Goal: Find specific page/section: Find specific page/section

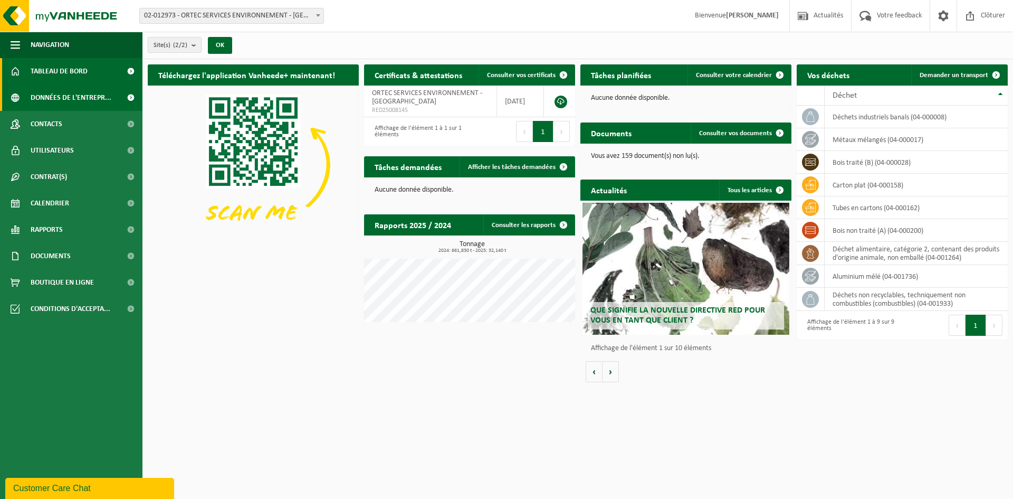
click at [79, 93] on span "Données de l'entrepr..." at bounding box center [71, 97] width 81 height 26
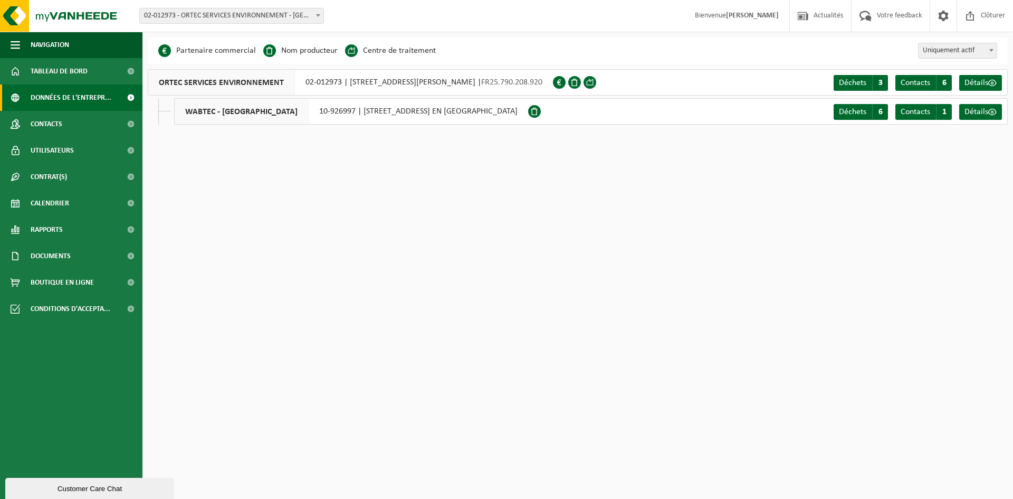
click at [222, 85] on span "ORTEC SERVICES ENVIRONNEMENT" at bounding box center [221, 82] width 147 height 25
drag, startPoint x: 217, startPoint y: 79, endPoint x: 318, endPoint y: 81, distance: 100.8
click at [217, 80] on span "ORTEC SERVICES ENVIRONNEMENT" at bounding box center [221, 82] width 147 height 25
click at [992, 82] on span at bounding box center [992, 83] width 8 height 8
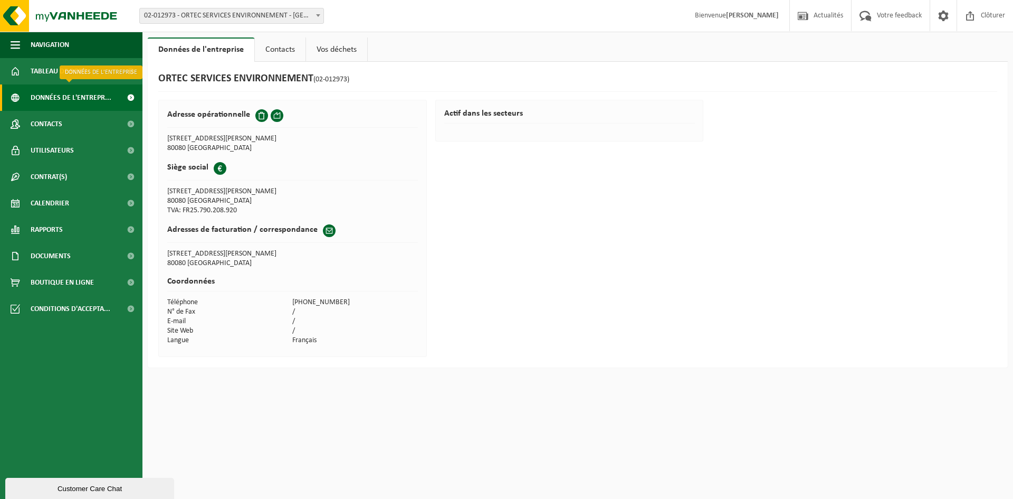
click at [53, 100] on span "Données de l'entrepr..." at bounding box center [71, 97] width 81 height 26
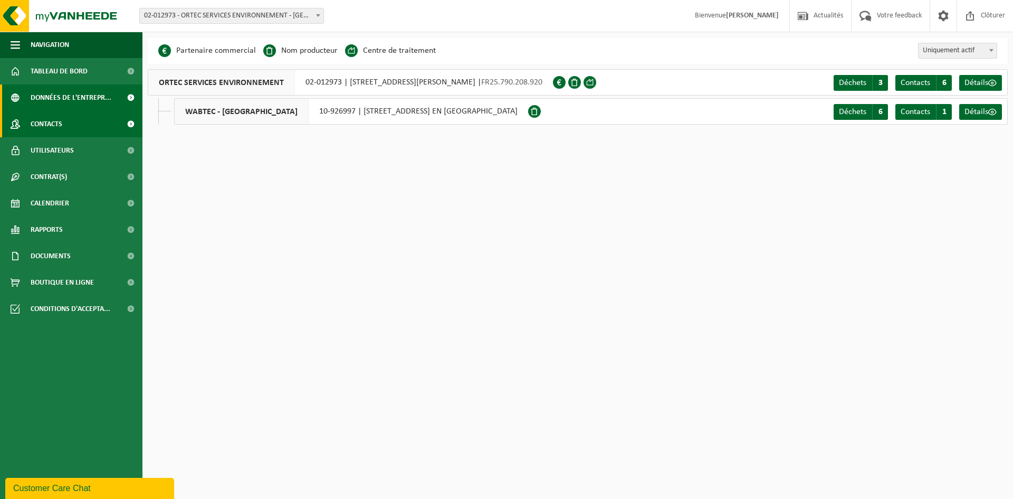
click at [53, 126] on span "Contacts" at bounding box center [47, 124] width 32 height 26
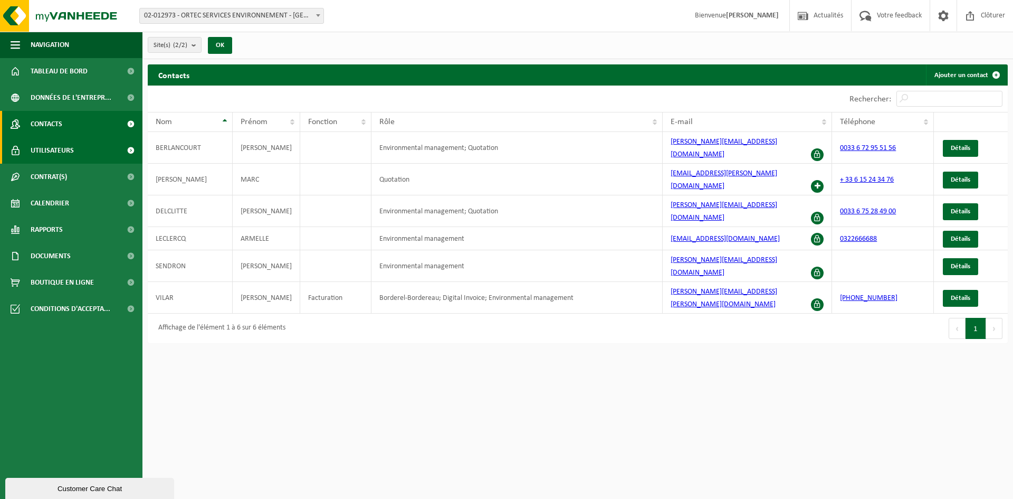
click at [71, 152] on span "Utilisateurs" at bounding box center [52, 150] width 43 height 26
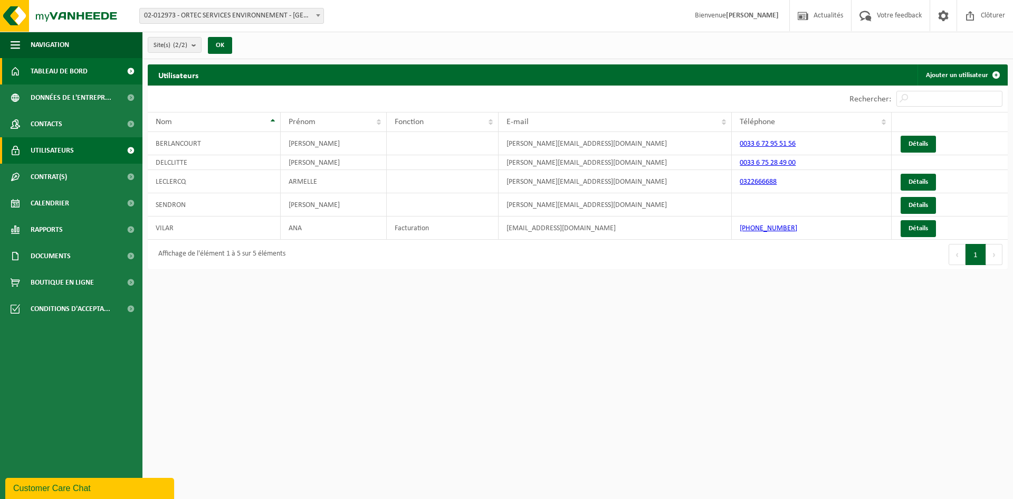
click at [59, 74] on span "Tableau de bord" at bounding box center [59, 71] width 57 height 26
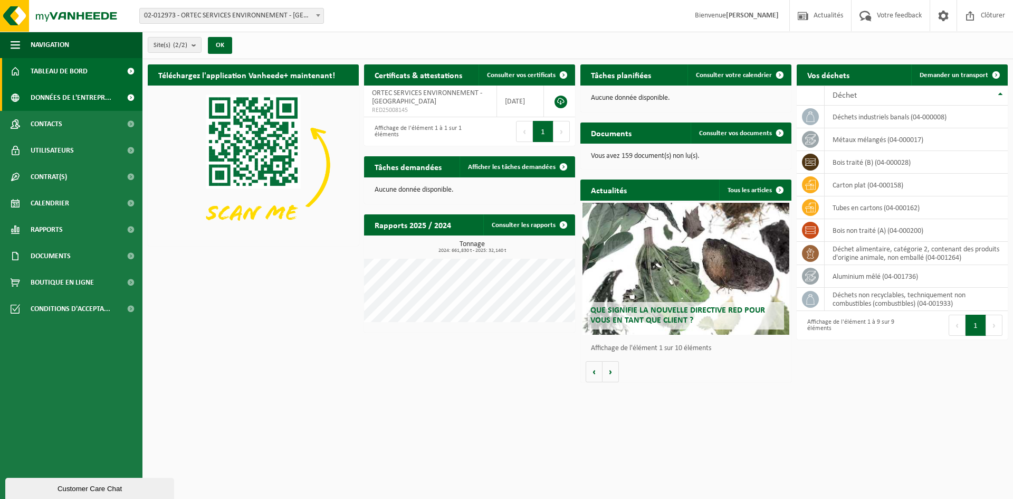
click at [59, 101] on span "Données de l'entrepr..." at bounding box center [71, 97] width 81 height 26
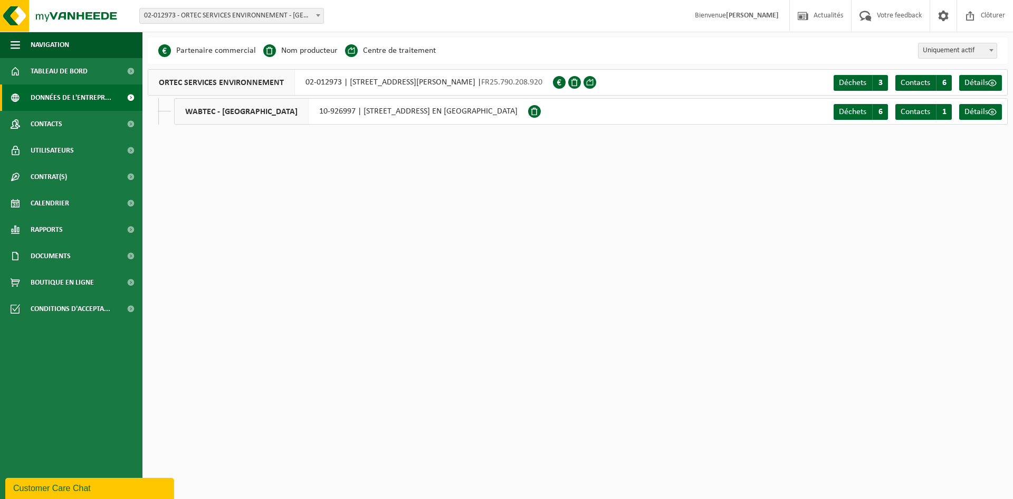
click at [237, 79] on span "ORTEC SERVICES ENVIRONNEMENT" at bounding box center [221, 82] width 147 height 25
click at [320, 15] on span at bounding box center [318, 15] width 11 height 14
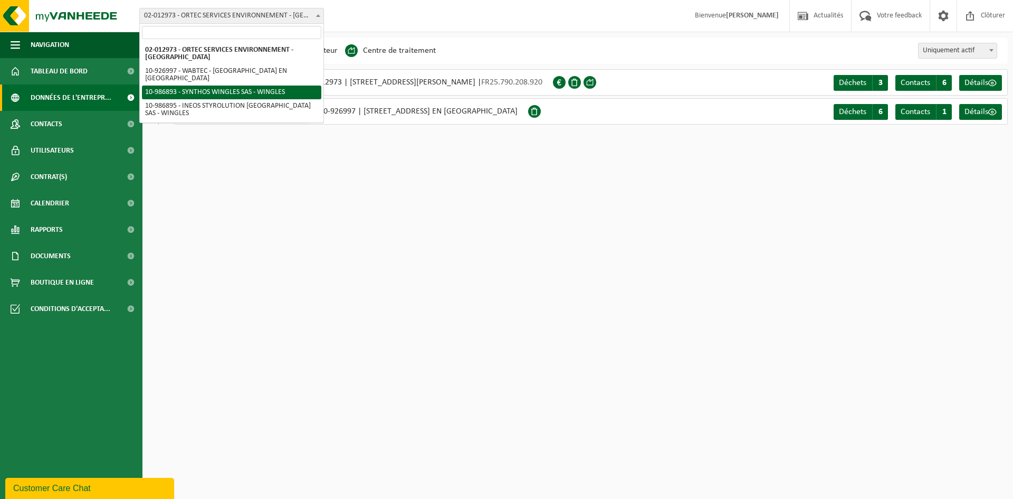
select select "166814"
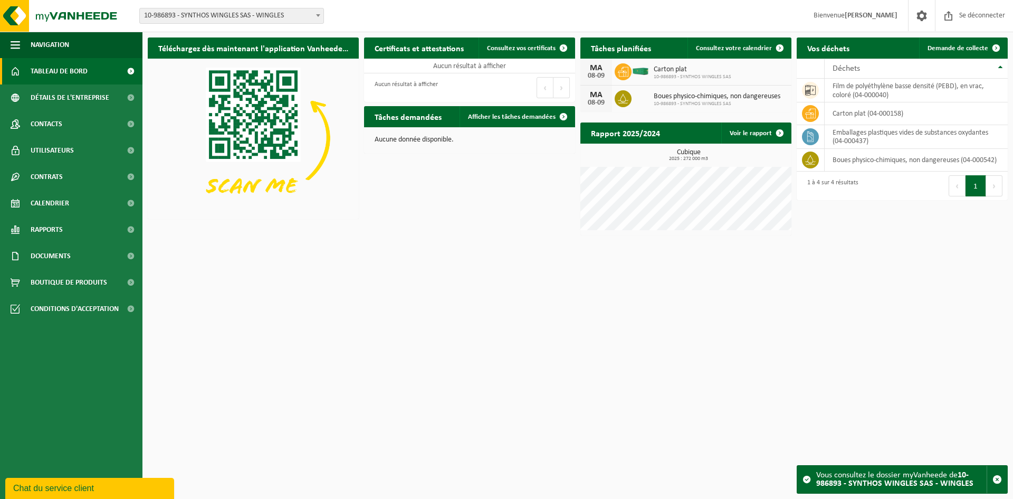
click at [469, 244] on html "Bifurquer: 02-012973 - ORTEC SERVICES ENVIRONNEMENT - AMIENS 10-926997 - WABTEC…" at bounding box center [506, 249] width 1013 height 499
click at [927, 481] on font "10-986893 - SYNTHOS WINGLES SAS - WINGLES" at bounding box center [894, 479] width 157 height 17
click at [808, 480] on span at bounding box center [807, 479] width 8 height 8
click at [64, 206] on font "Calendrier" at bounding box center [50, 203] width 39 height 8
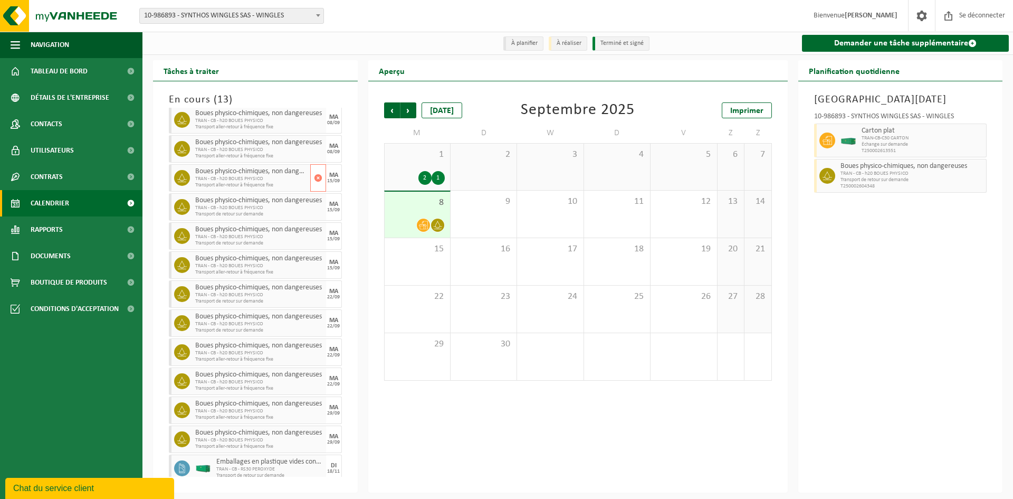
scroll to position [24, 0]
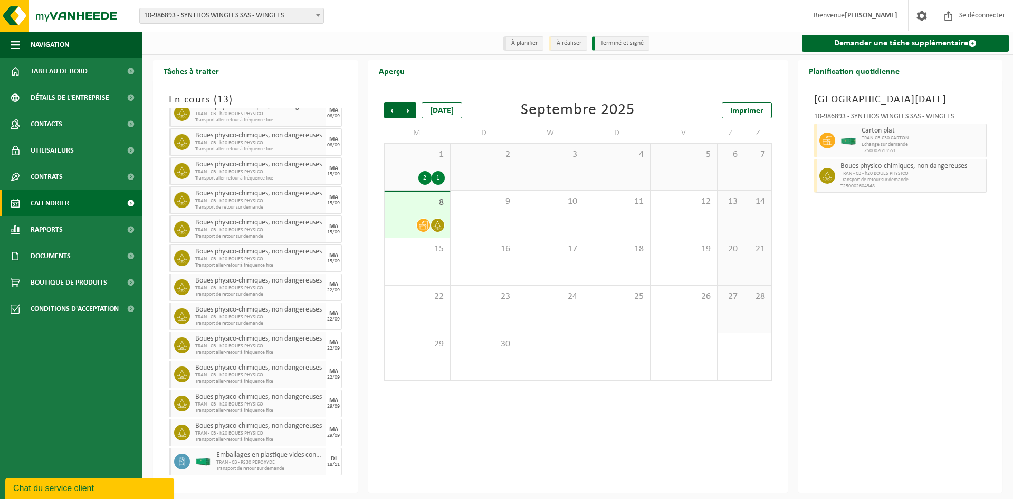
click at [706, 174] on div "5" at bounding box center [684, 167] width 66 height 46
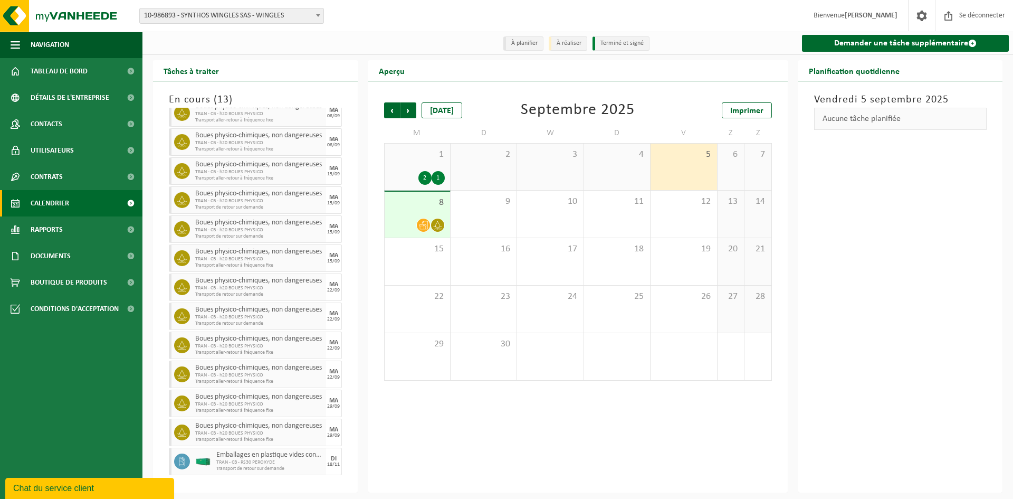
click at [424, 208] on span "8" at bounding box center [417, 203] width 55 height 12
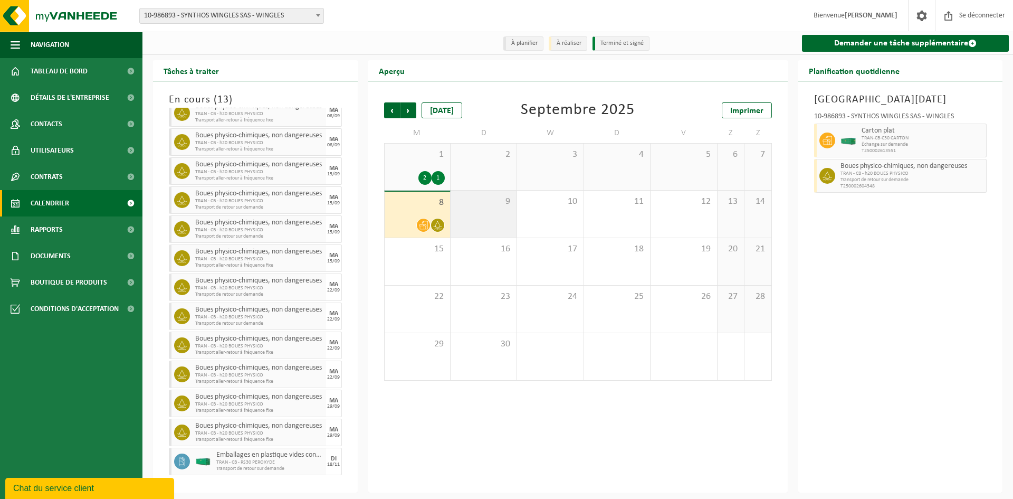
click at [499, 221] on div "9" at bounding box center [484, 213] width 66 height 47
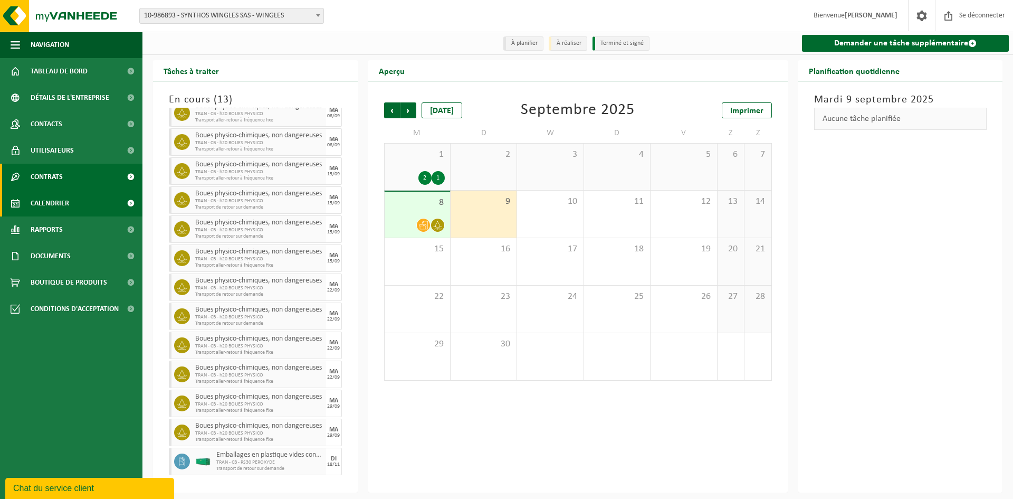
click at [68, 176] on link "Contrats" at bounding box center [71, 177] width 142 height 26
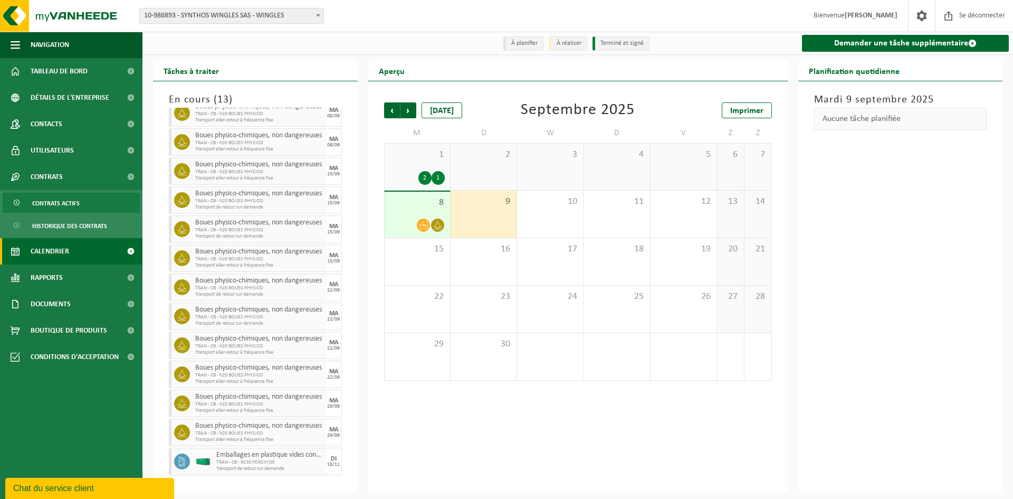
click at [71, 206] on font "Contrats actifs" at bounding box center [55, 204] width 47 height 6
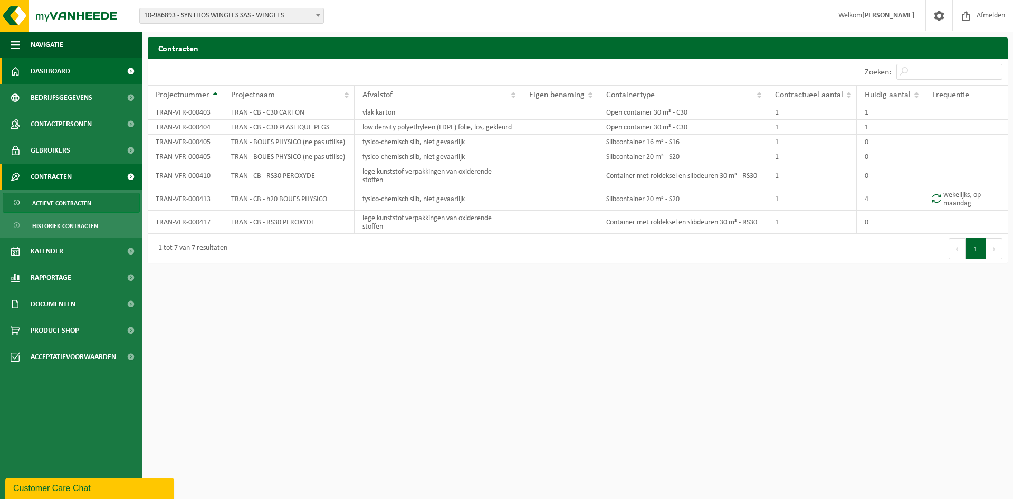
click at [57, 75] on span "Dashboard" at bounding box center [51, 71] width 40 height 26
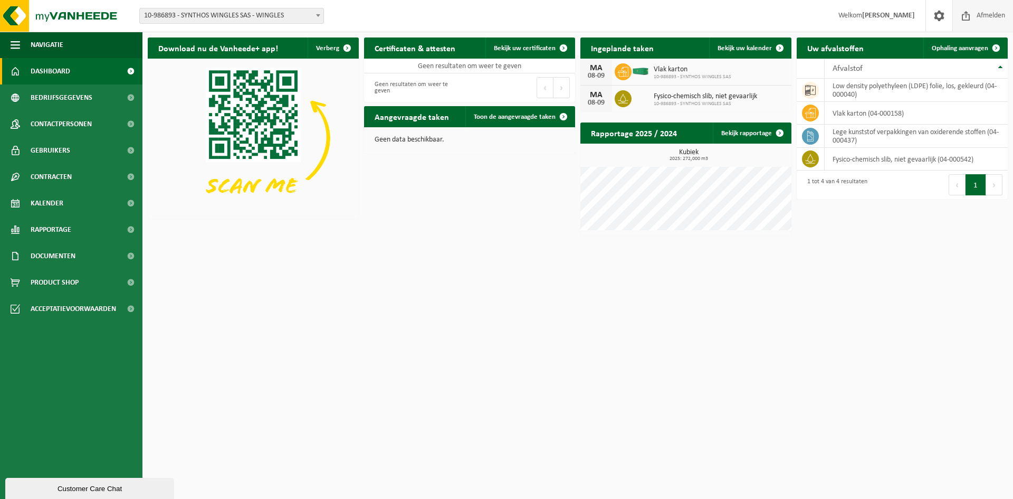
click at [965, 18] on span at bounding box center [966, 15] width 16 height 31
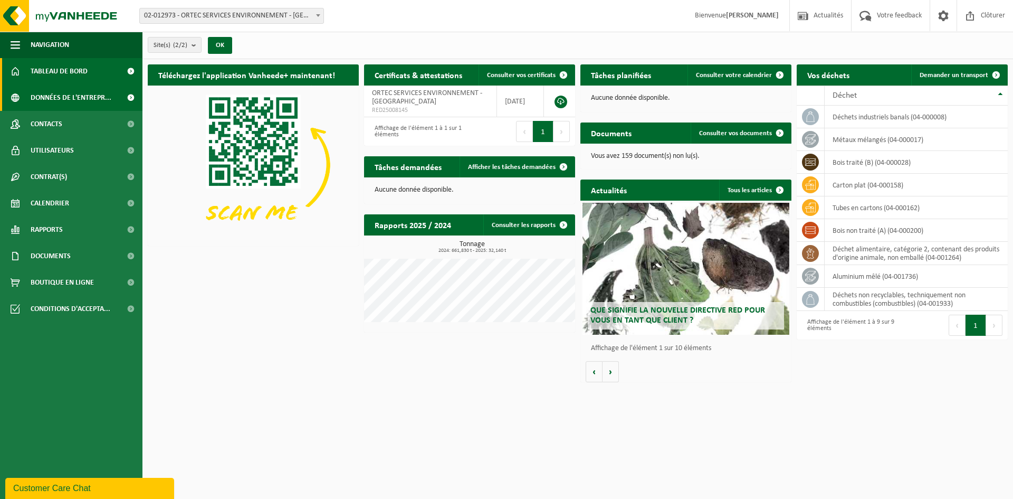
click at [66, 98] on span "Données de l'entrepr..." at bounding box center [71, 97] width 81 height 26
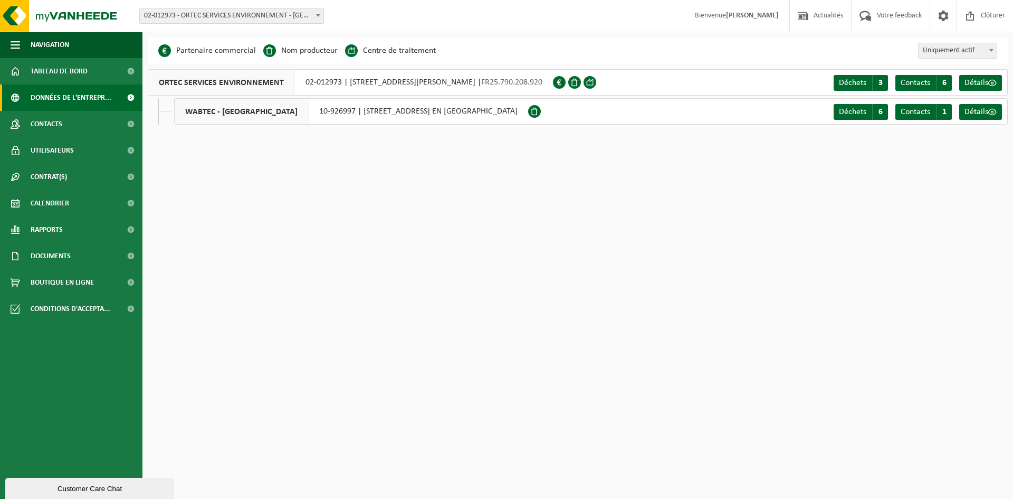
click at [316, 15] on b at bounding box center [318, 15] width 4 height 3
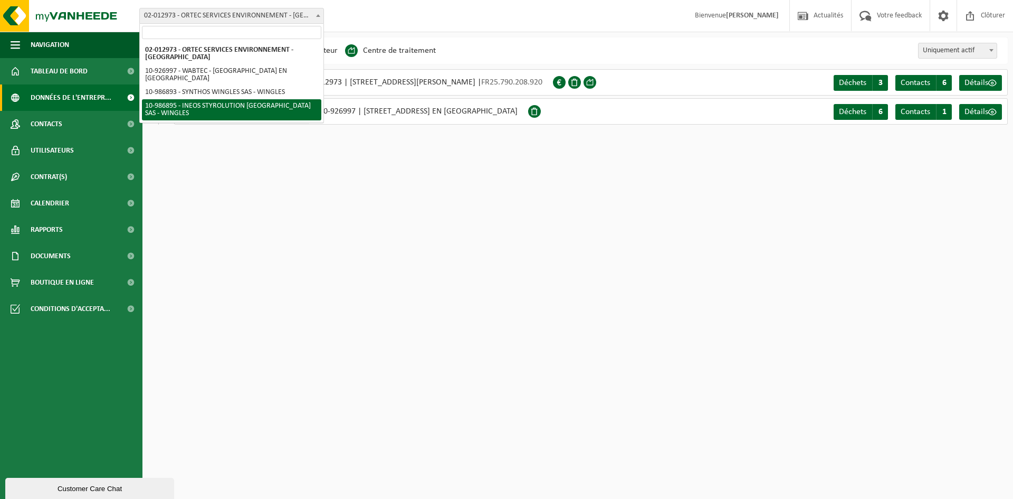
select select "166816"
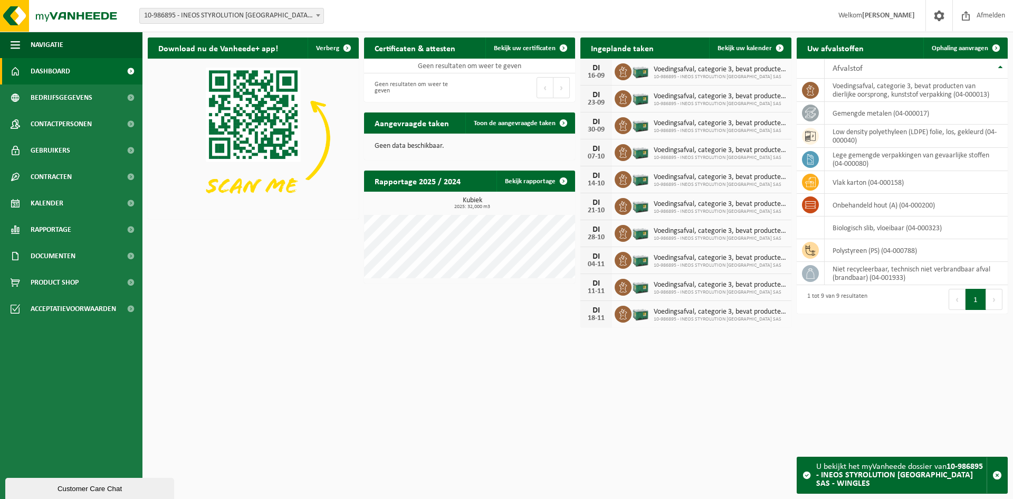
click at [730, 397] on html "Vestiging: 02-012973 - ORTEC SERVICES ENVIRONNEMENT - [GEOGRAPHIC_DATA] 10-9269…" at bounding box center [506, 249] width 1013 height 499
